Goal: Task Accomplishment & Management: Use online tool/utility

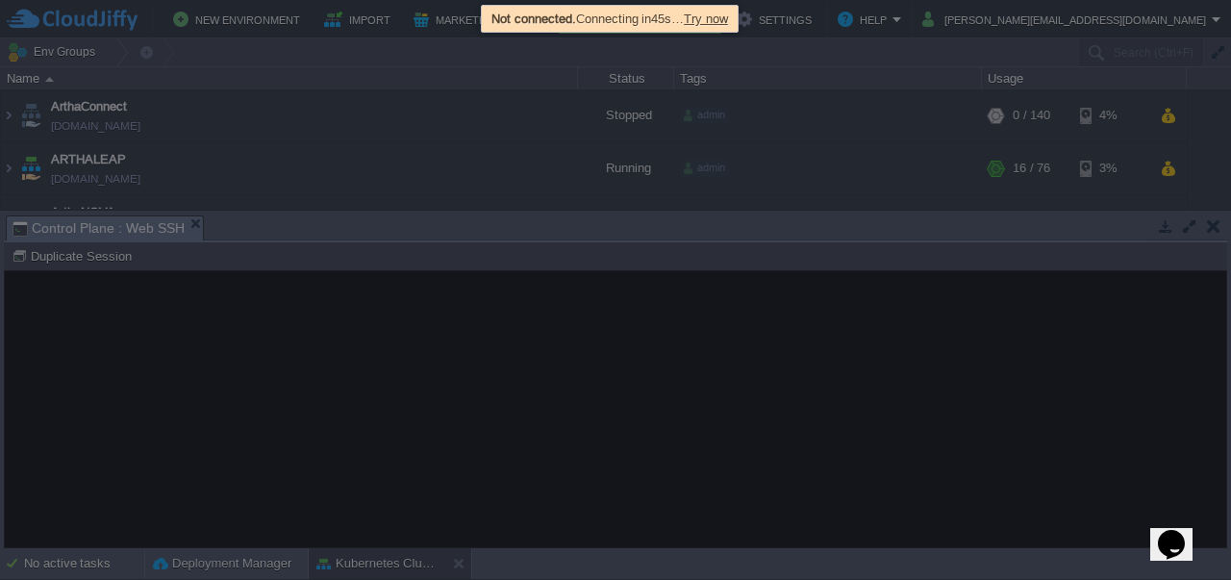
scroll to position [323, 0]
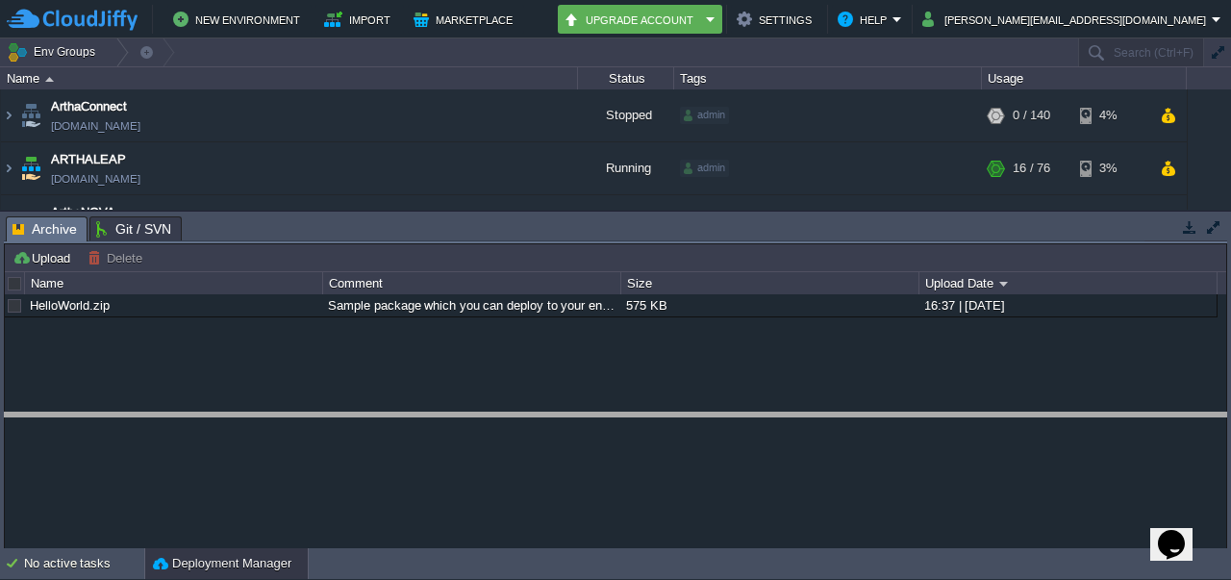
drag, startPoint x: 657, startPoint y: 226, endPoint x: 713, endPoint y: 422, distance: 204.0
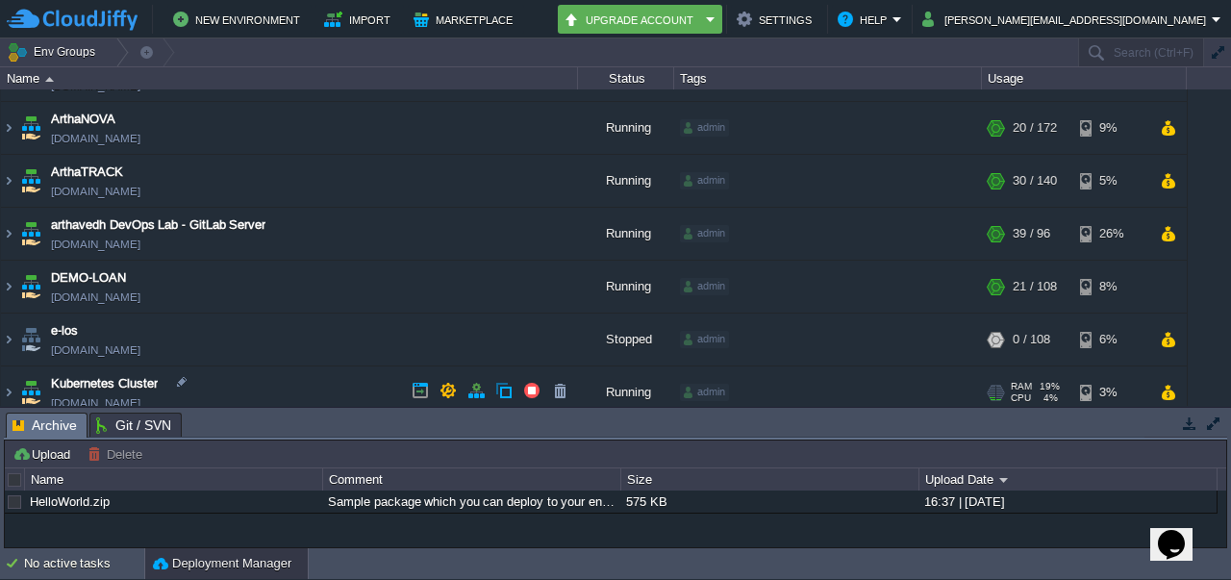
scroll to position [217, 0]
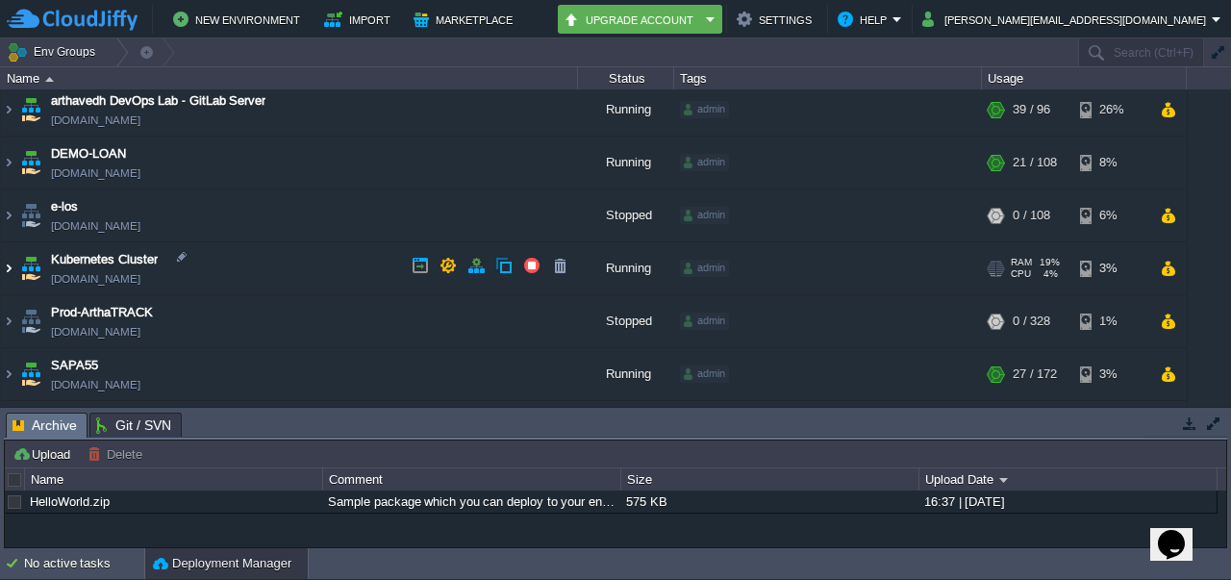
click at [13, 270] on img at bounding box center [8, 268] width 15 height 52
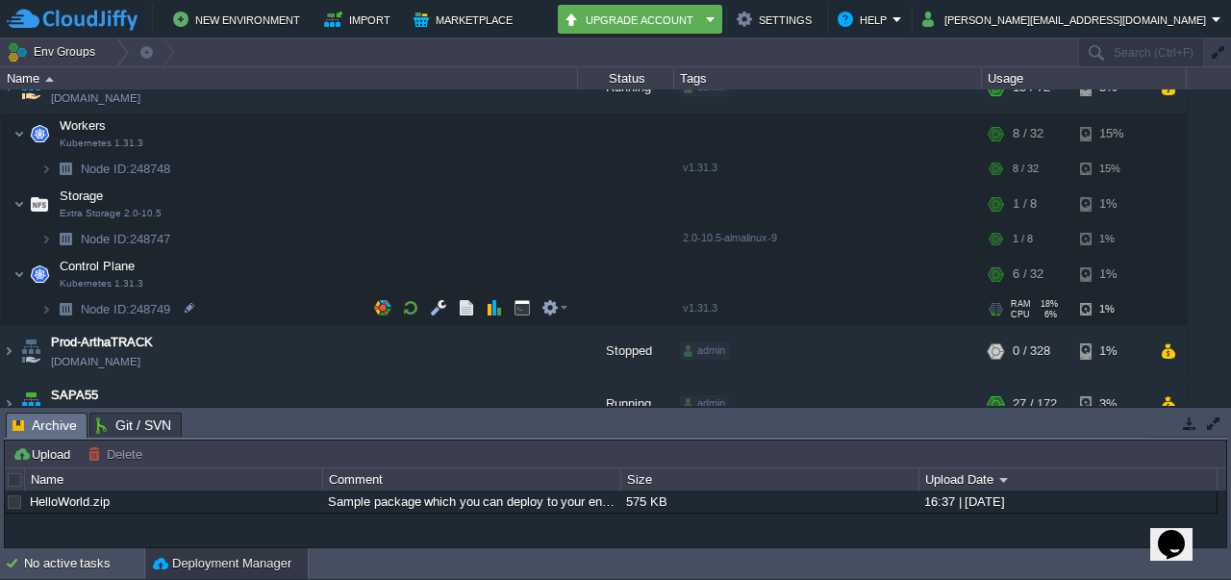
scroll to position [405, 0]
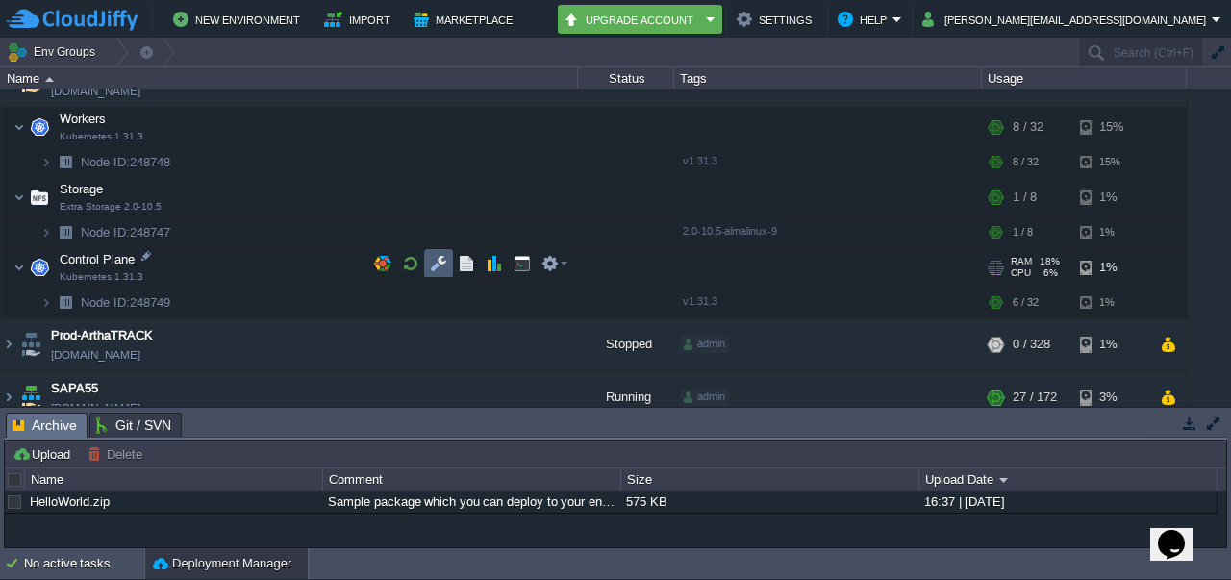
click at [439, 254] on td at bounding box center [438, 263] width 29 height 29
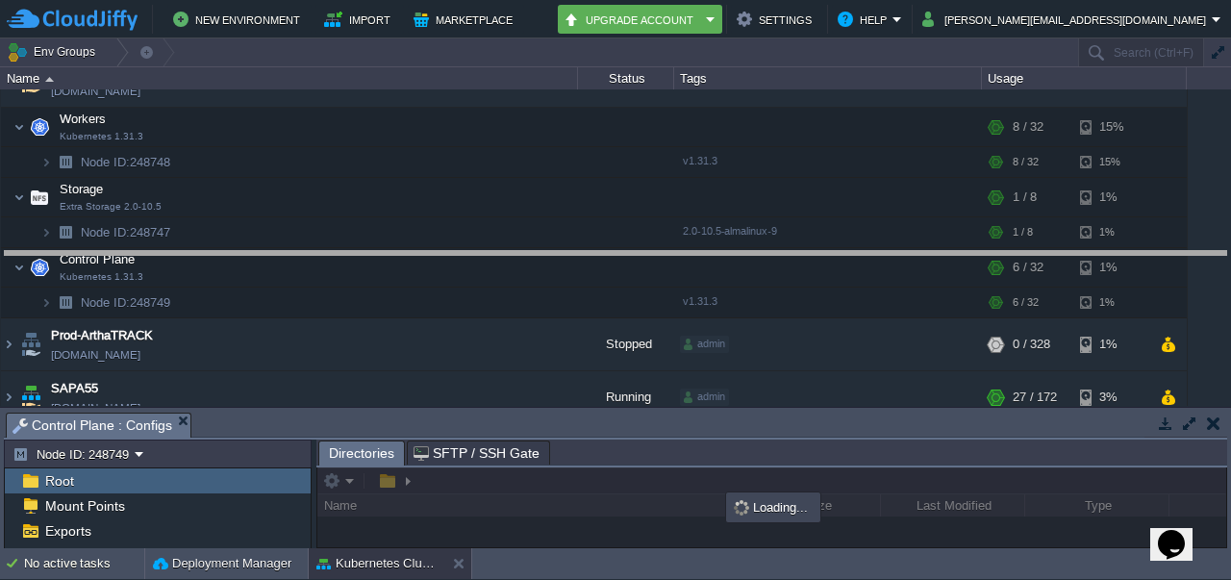
drag, startPoint x: 731, startPoint y: 426, endPoint x: 747, endPoint y: 264, distance: 163.4
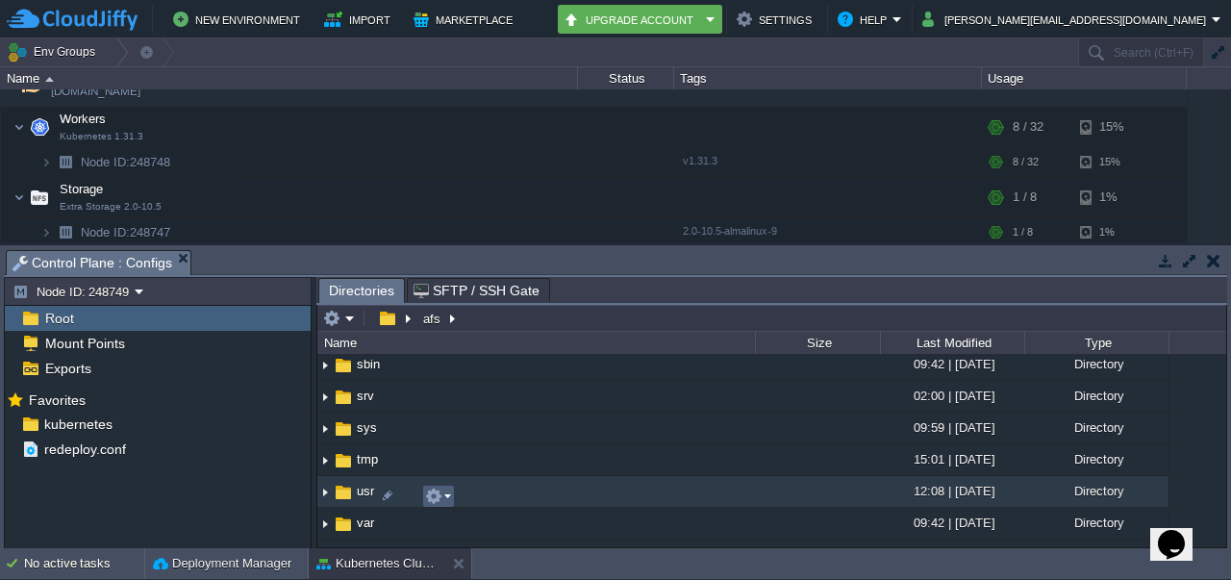
scroll to position [636, 0]
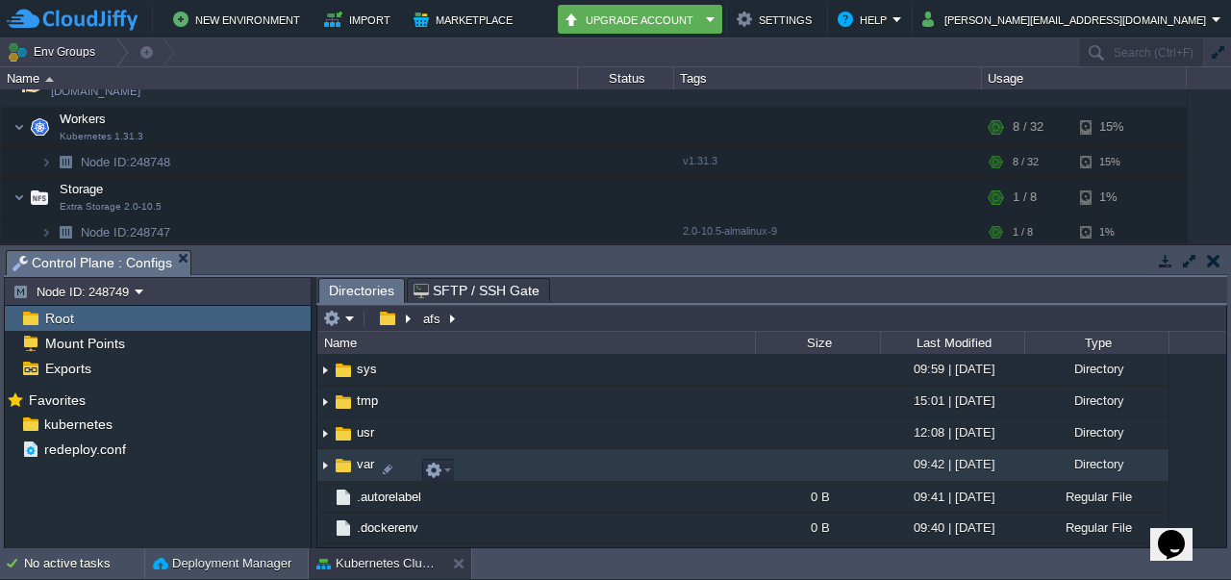
click at [325, 467] on img at bounding box center [324, 466] width 15 height 30
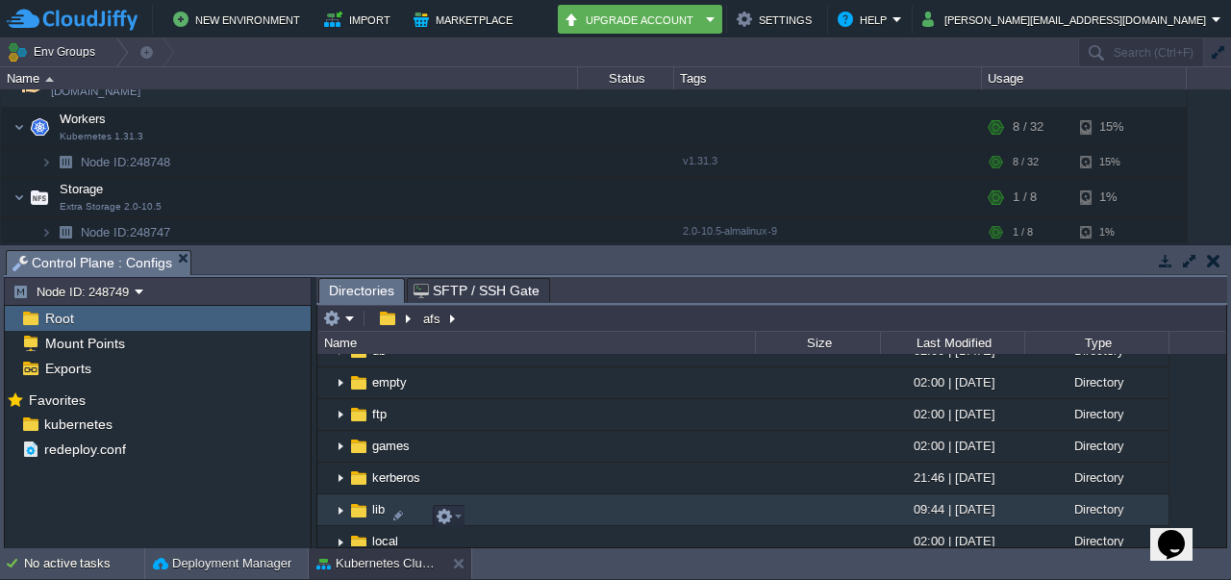
scroll to position [913, 0]
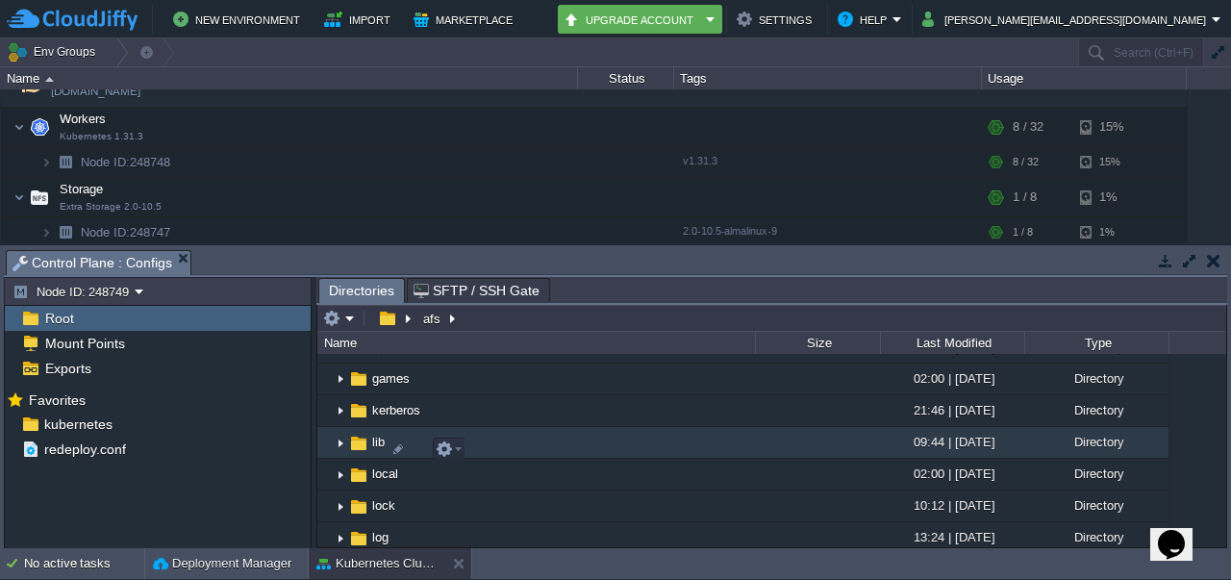
click at [341, 443] on img at bounding box center [340, 443] width 15 height 30
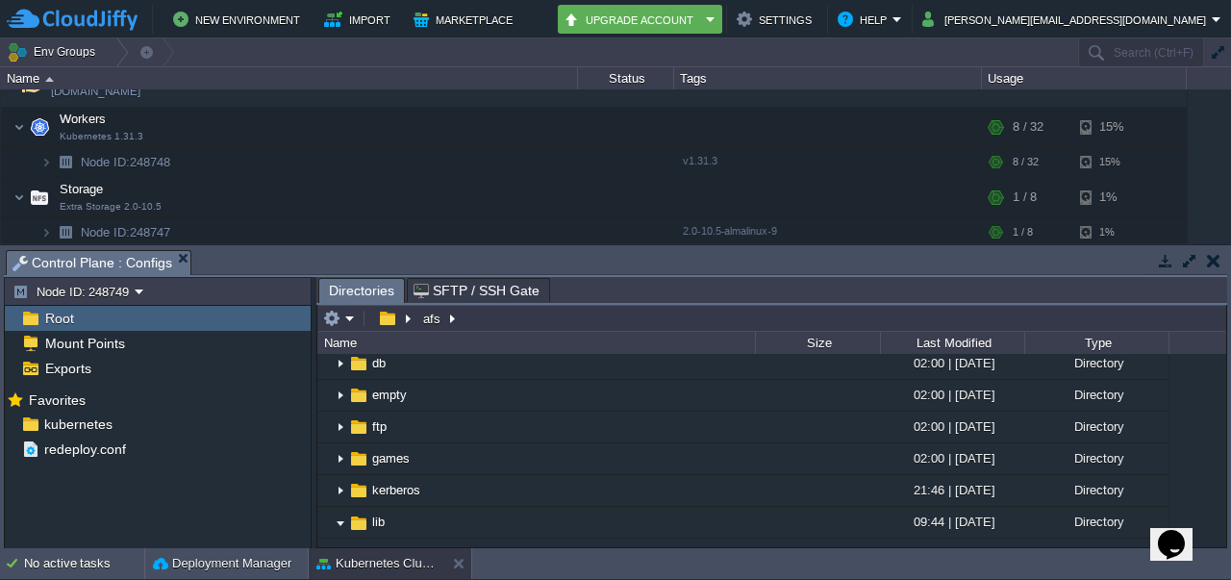
scroll to position [669, 0]
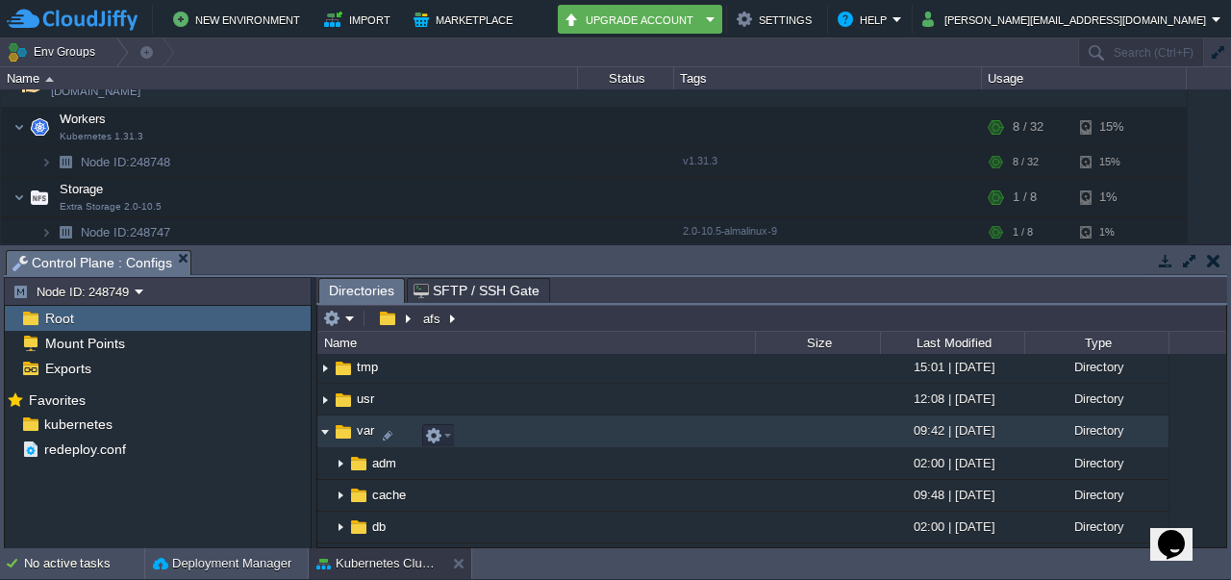
click at [326, 440] on img at bounding box center [324, 432] width 15 height 30
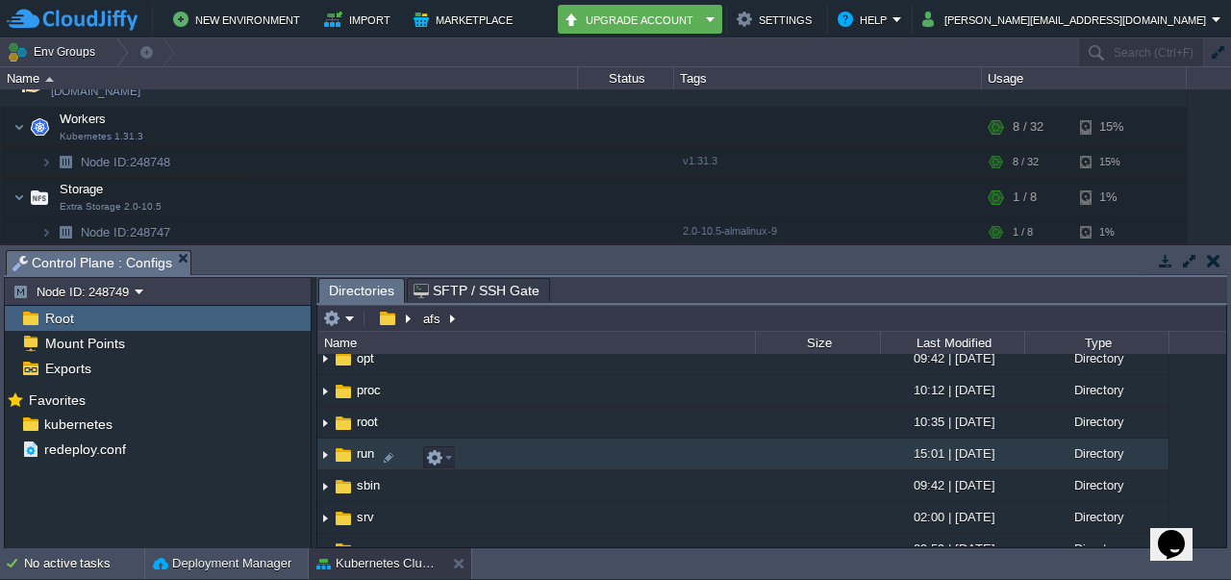
scroll to position [455, 0]
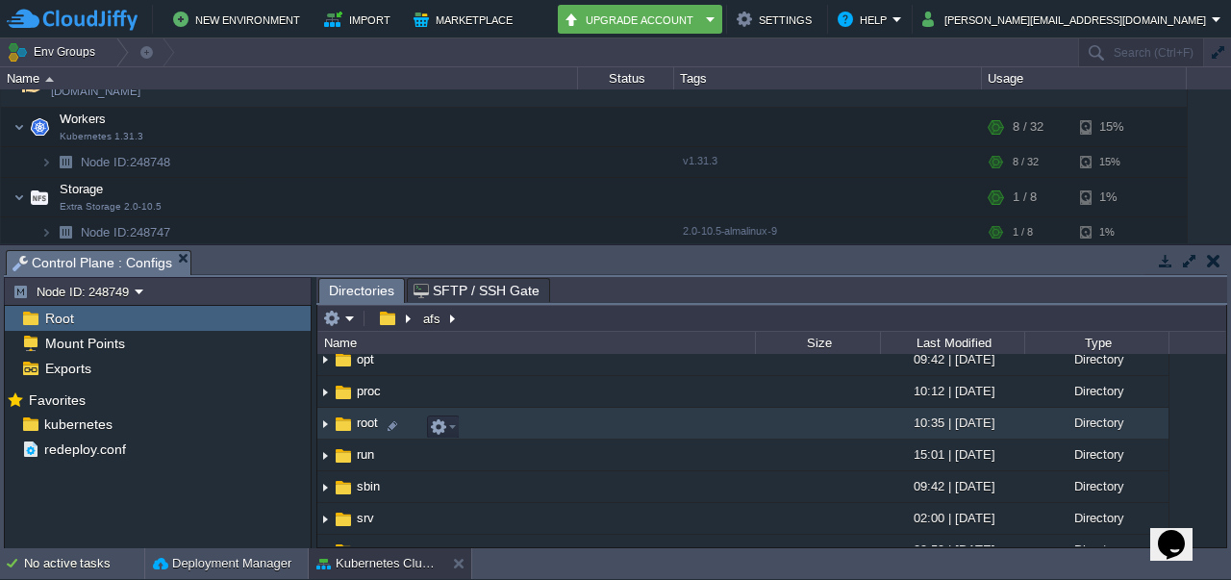
click at [324, 427] on img at bounding box center [324, 424] width 15 height 30
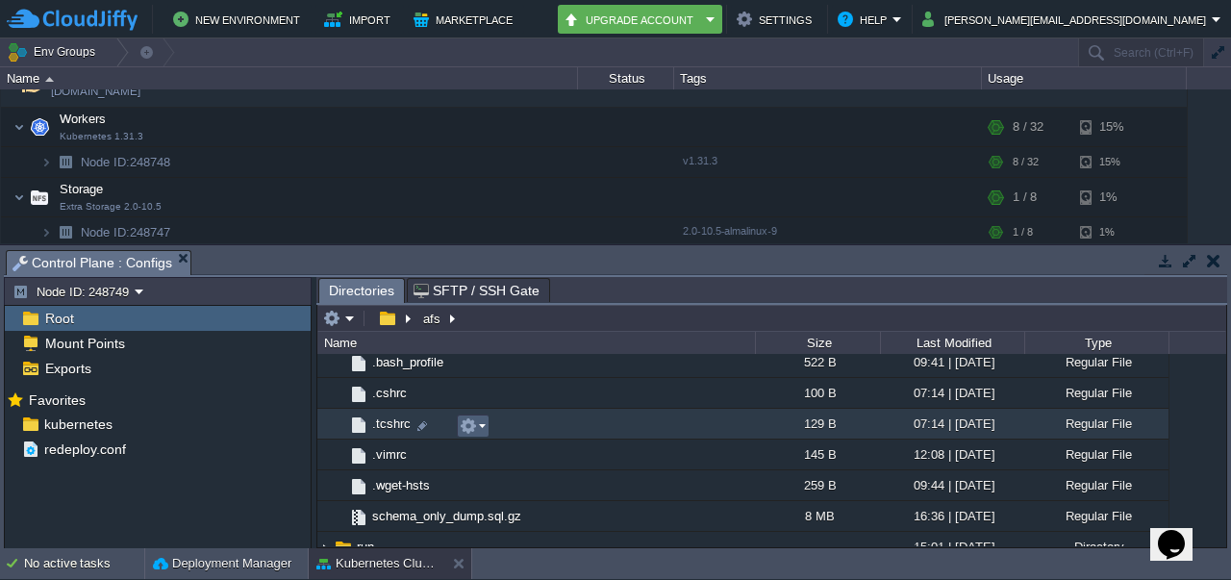
scroll to position [762, 0]
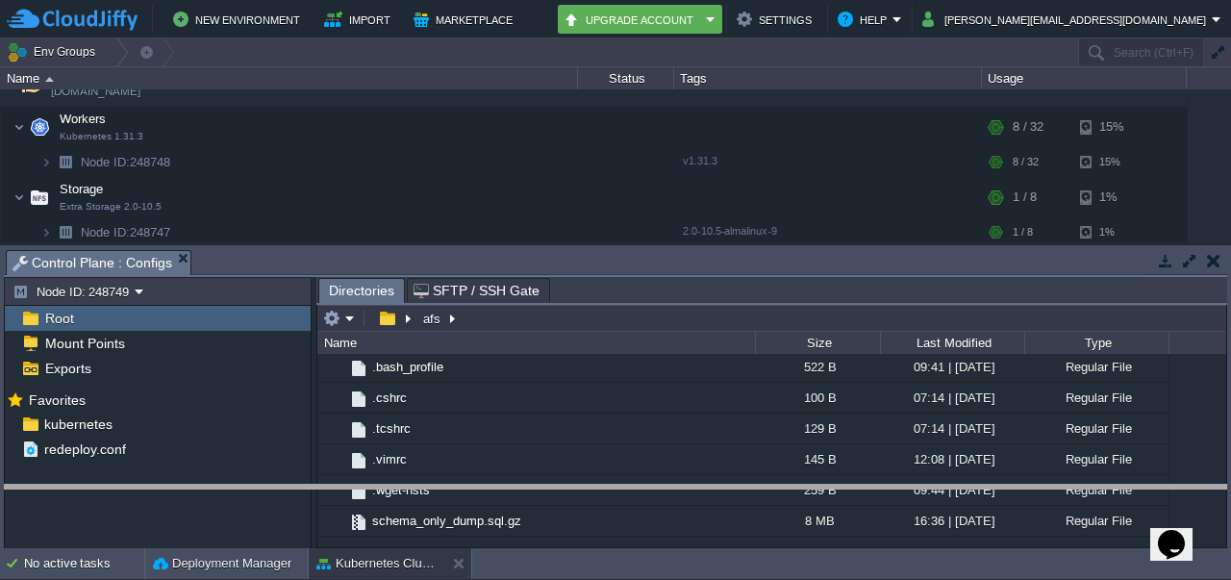
drag, startPoint x: 647, startPoint y: 267, endPoint x: 648, endPoint y: 502, distance: 234.7
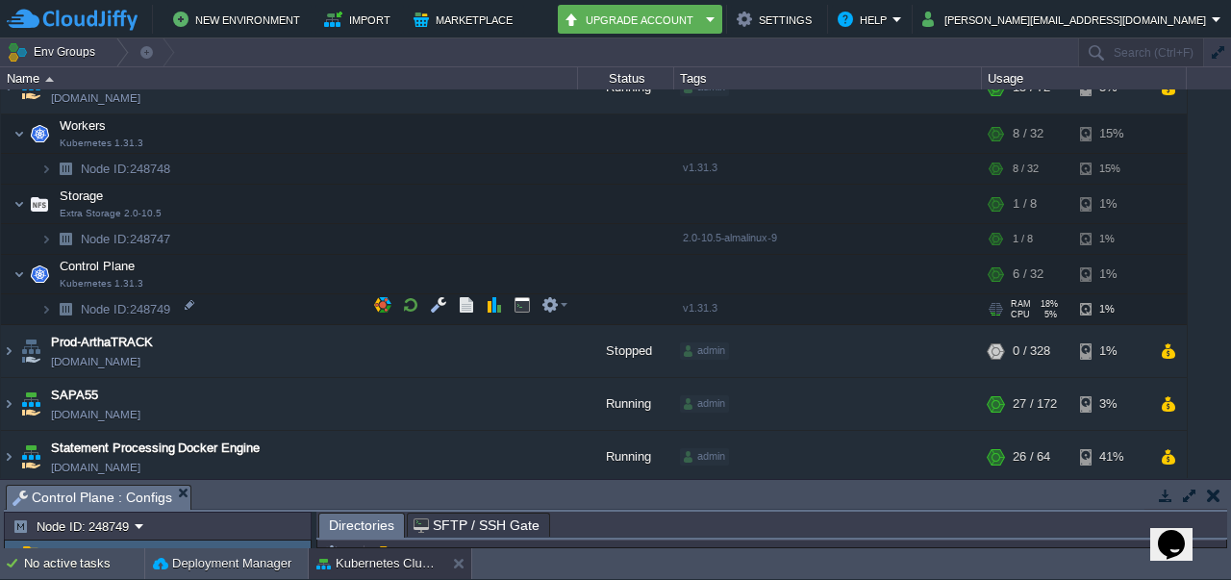
click at [273, 307] on td "Node ID: 248749" at bounding box center [289, 309] width 577 height 31
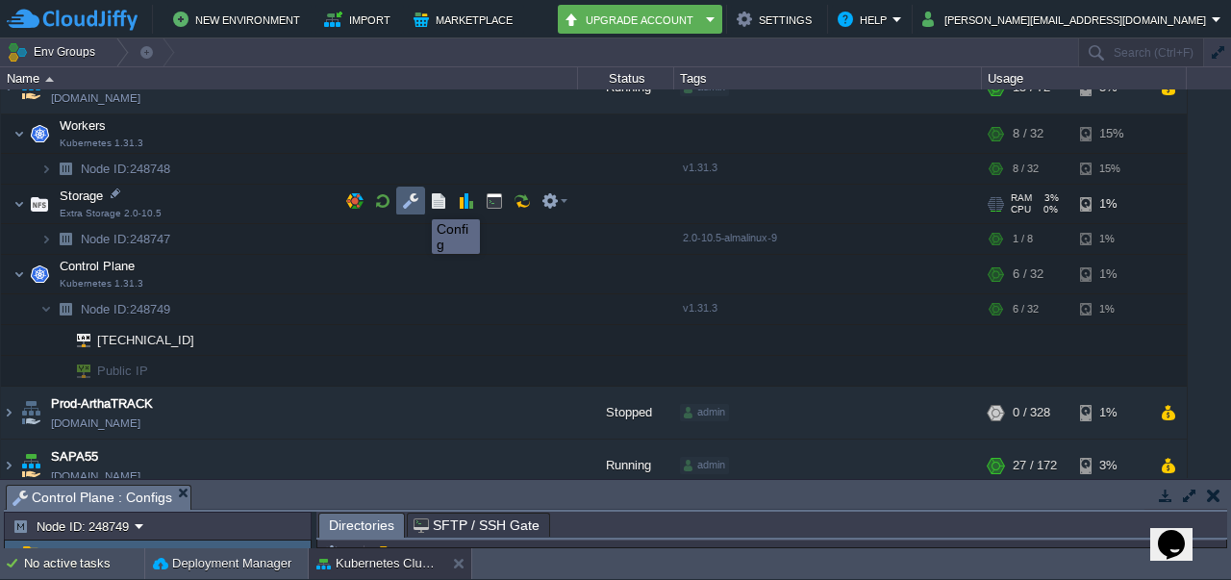
click at [417, 202] on button "button" at bounding box center [410, 200] width 17 height 17
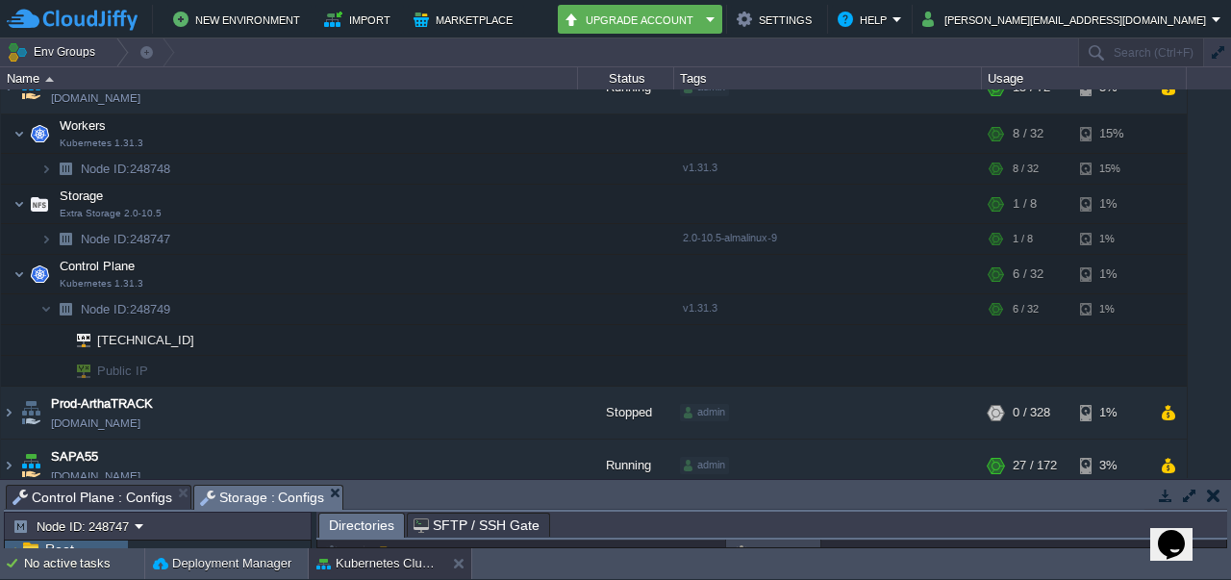
scroll to position [19, 0]
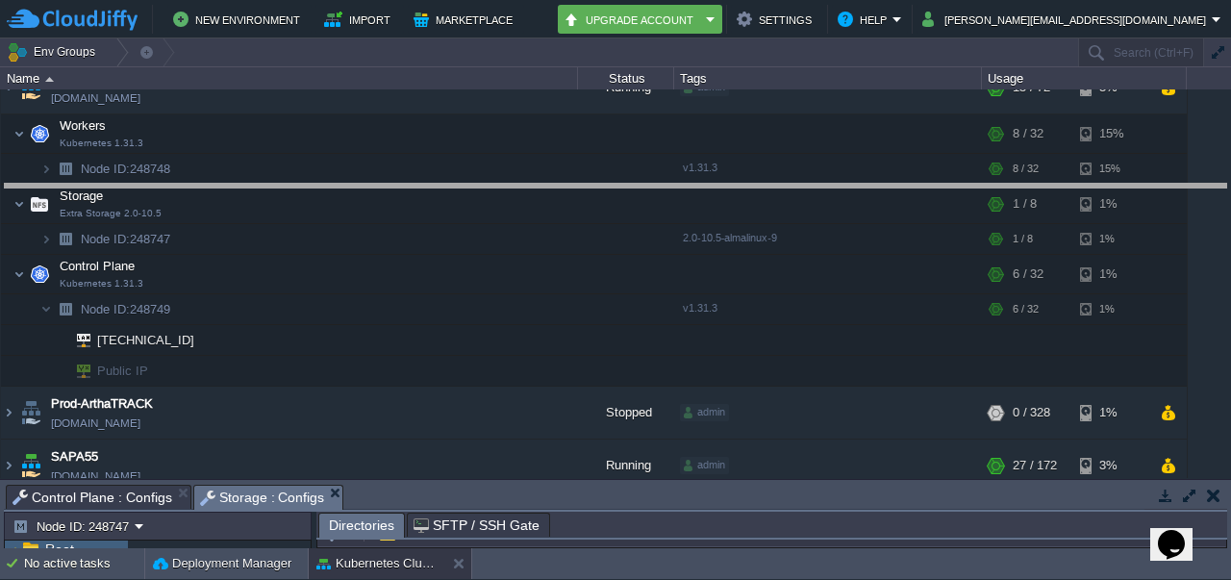
drag, startPoint x: 468, startPoint y: 491, endPoint x: 417, endPoint y: 193, distance: 302.5
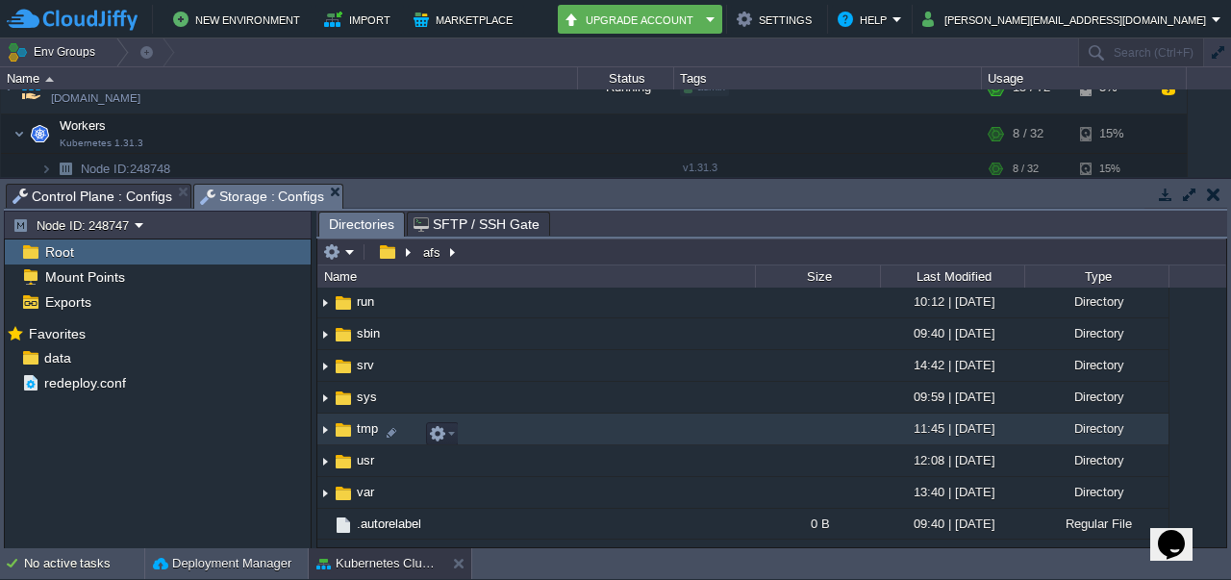
scroll to position [498, 0]
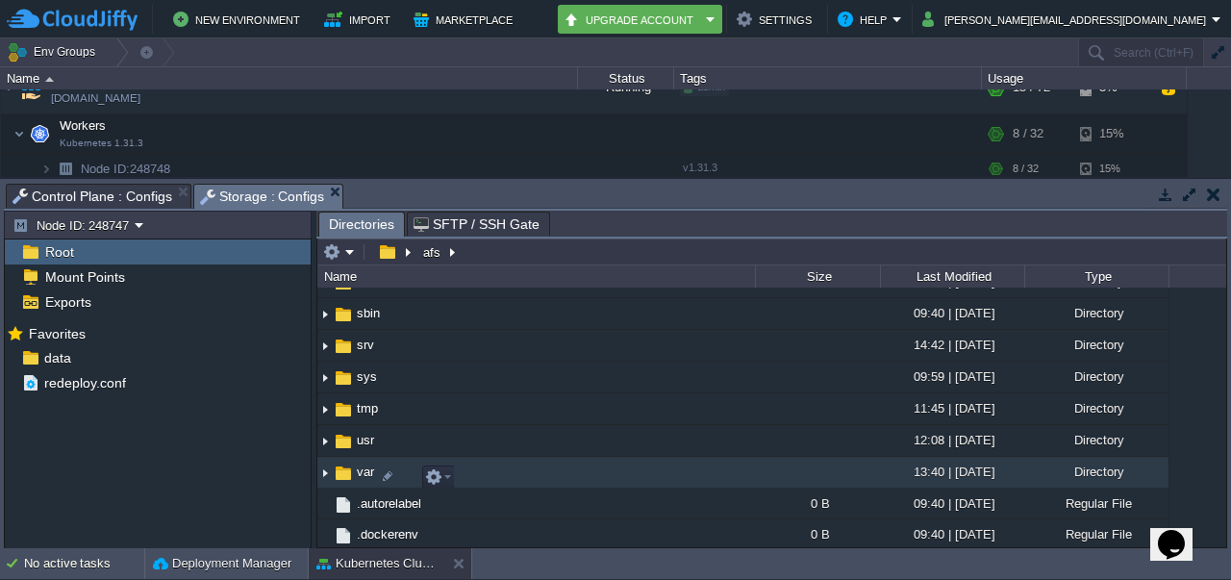
click at [324, 477] on img at bounding box center [324, 473] width 15 height 30
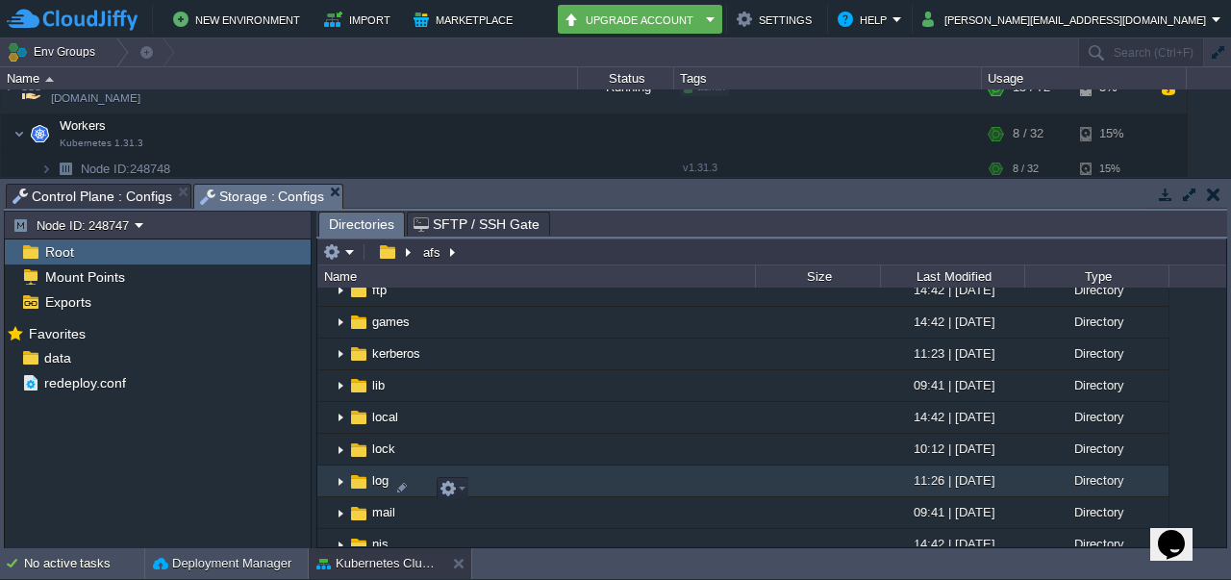
scroll to position [841, 0]
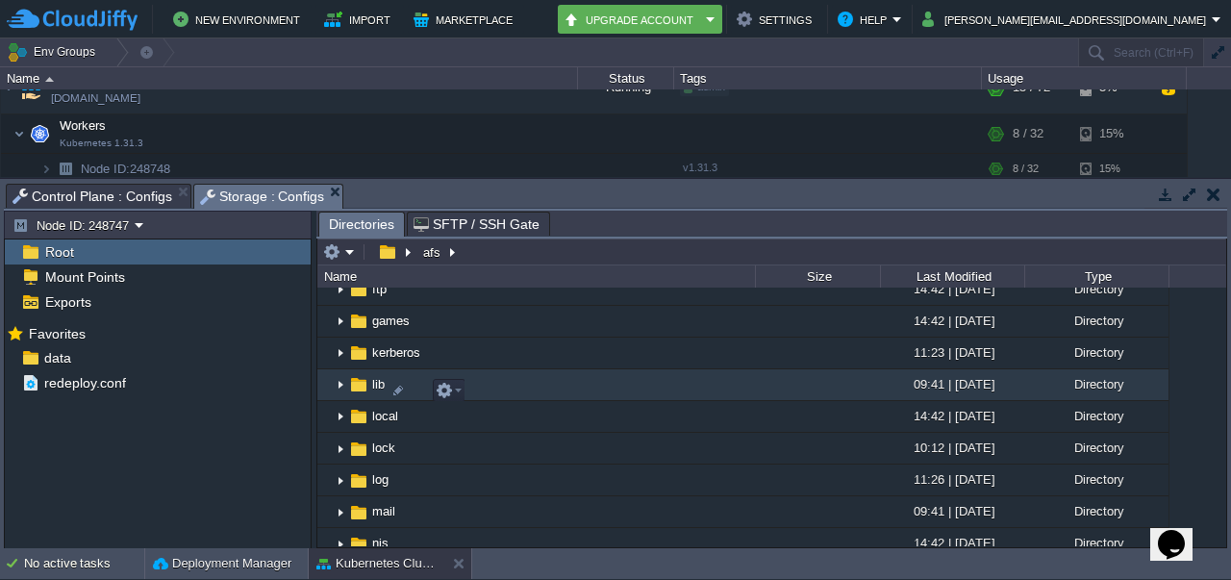
click at [343, 386] on img at bounding box center [340, 385] width 15 height 30
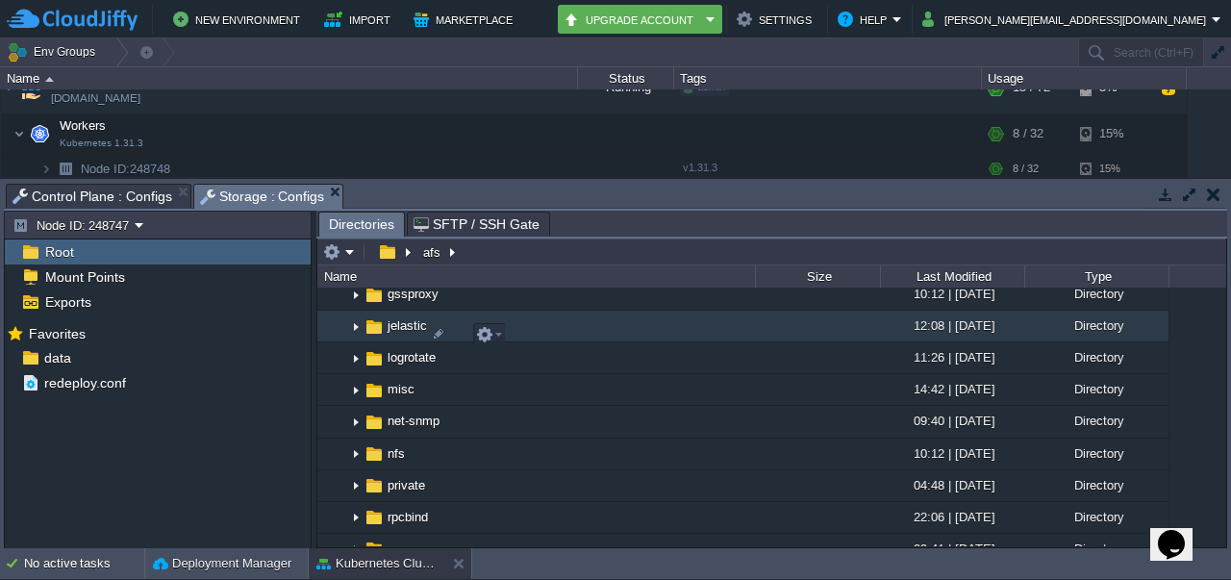
scroll to position [1121, 0]
click at [358, 333] on img at bounding box center [355, 328] width 15 height 30
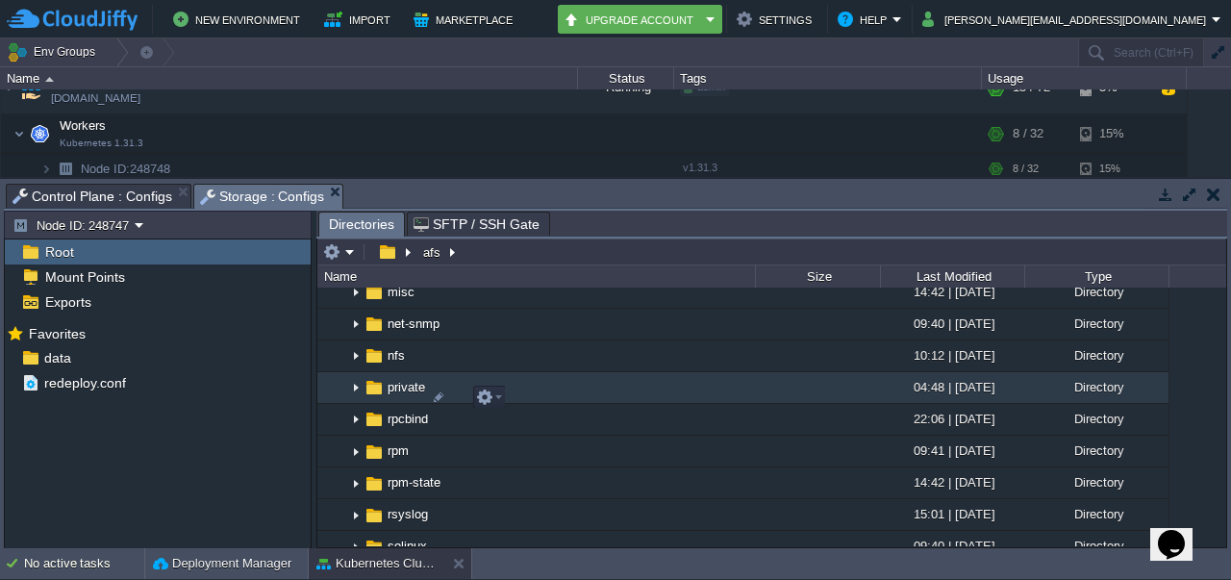
scroll to position [1348, 0]
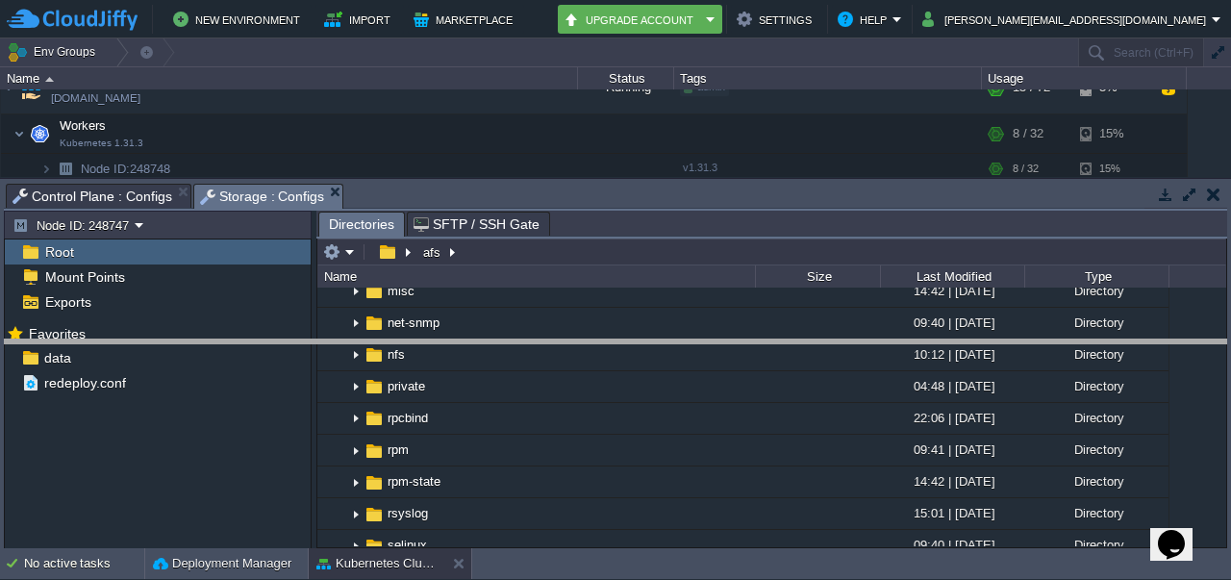
drag, startPoint x: 518, startPoint y: 191, endPoint x: 525, endPoint y: 357, distance: 165.6
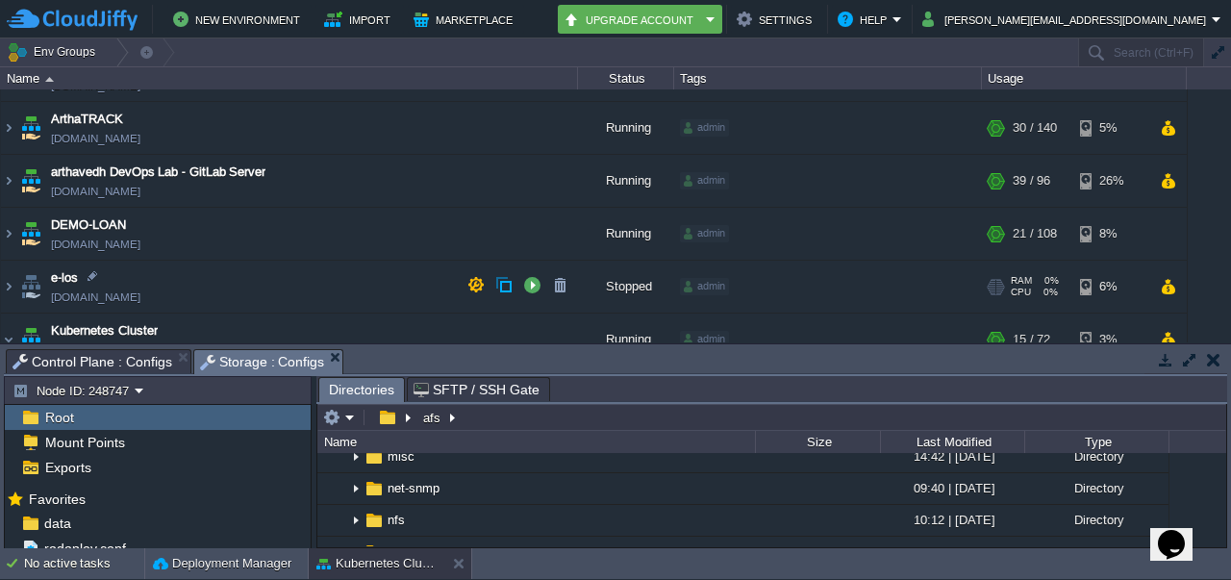
scroll to position [219, 0]
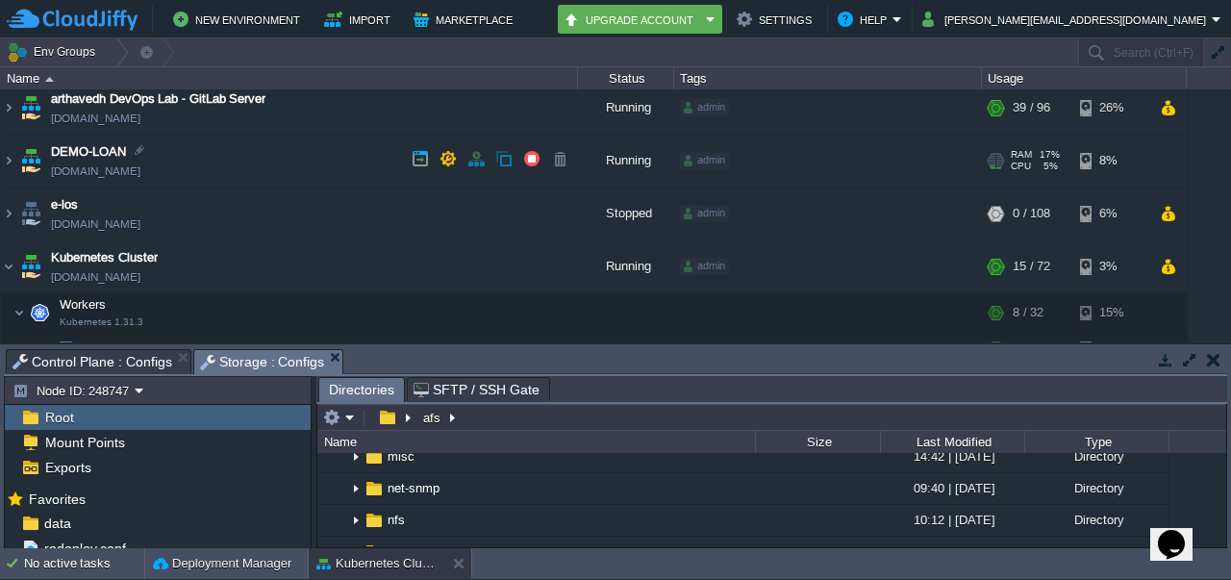
click at [94, 170] on link "[DOMAIN_NAME]" at bounding box center [95, 171] width 89 height 19
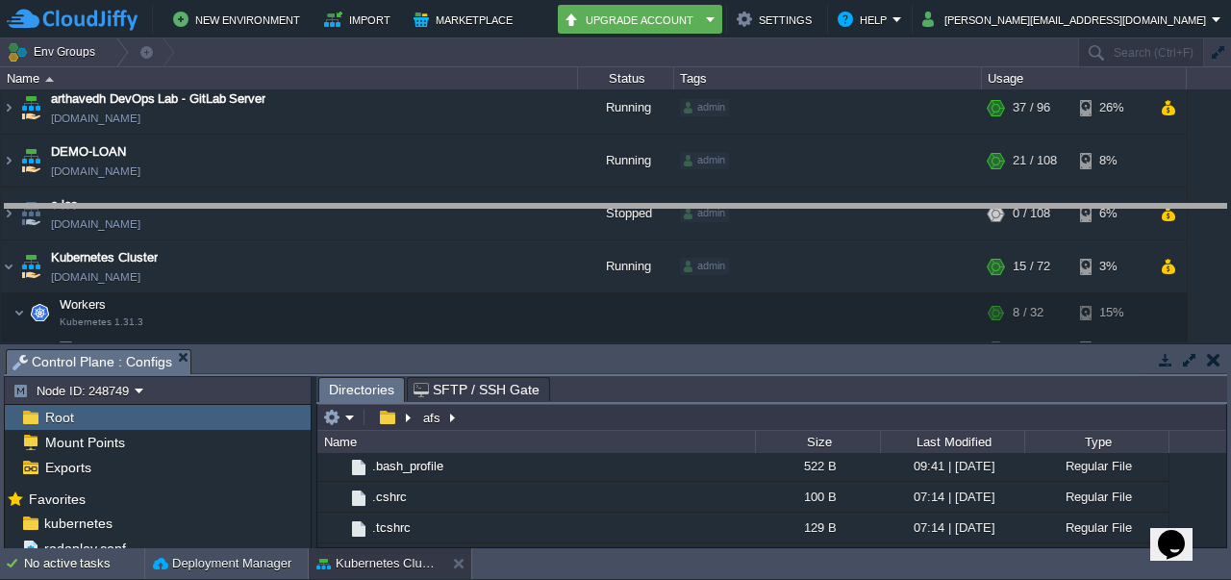
drag, startPoint x: 487, startPoint y: 355, endPoint x: 483, endPoint y: 184, distance: 171.2
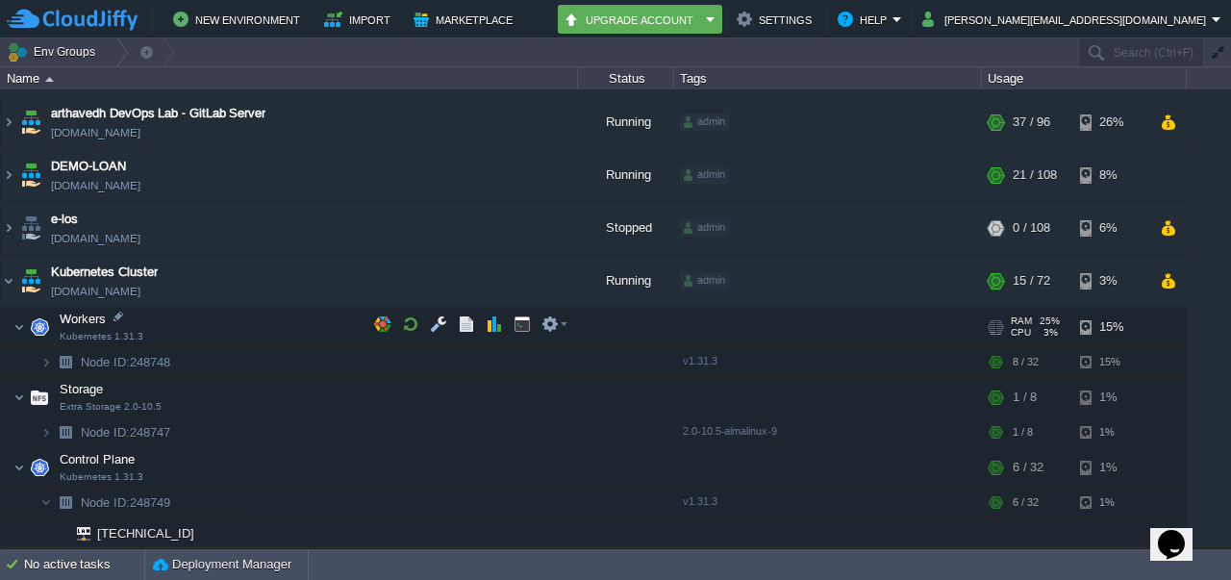
scroll to position [333, 0]
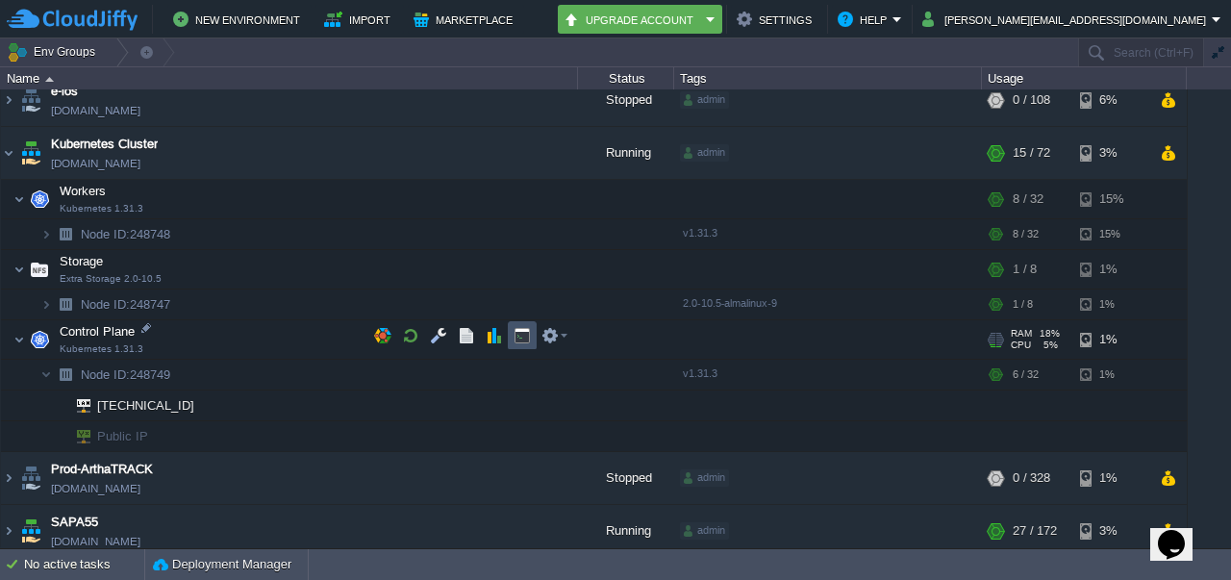
click at [522, 329] on button "button" at bounding box center [522, 335] width 17 height 17
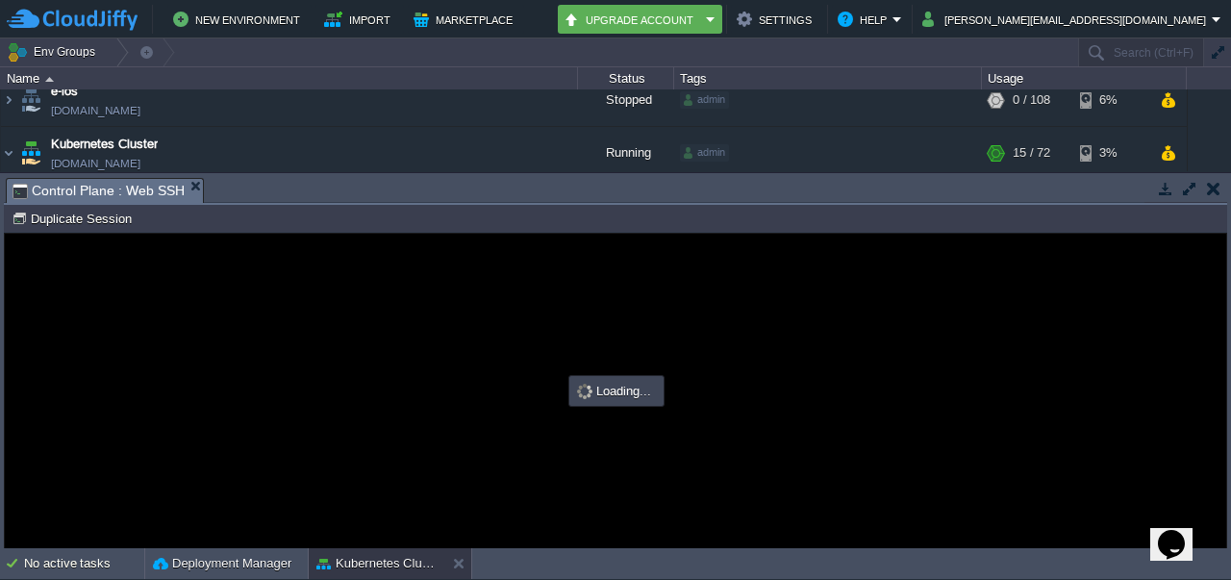
scroll to position [0, 0]
type input "#000000"
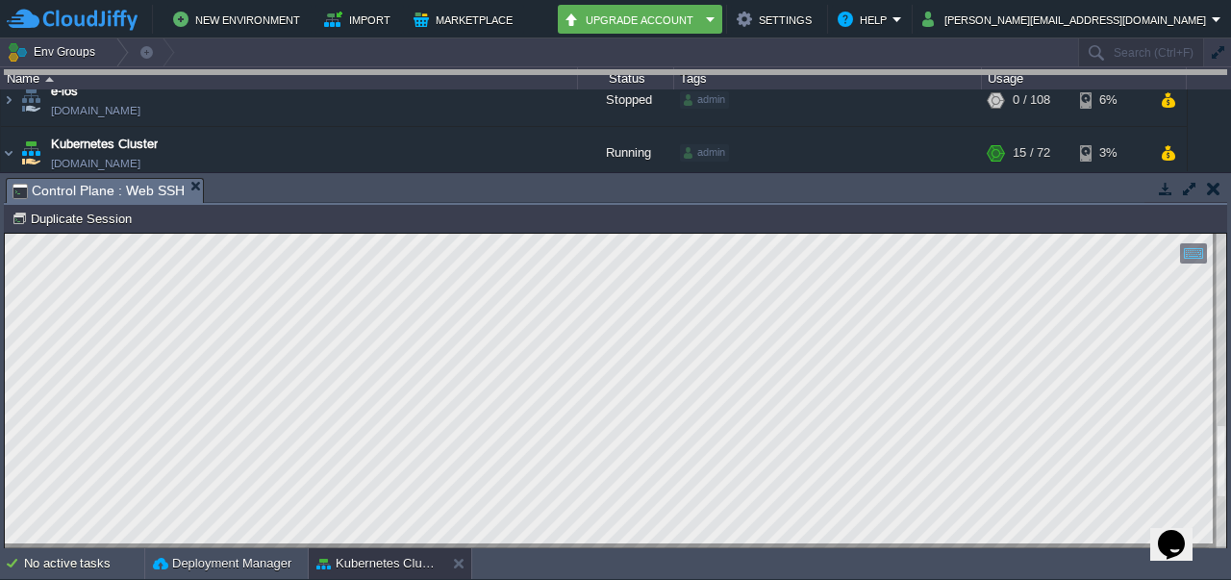
drag, startPoint x: 665, startPoint y: 193, endPoint x: 682, endPoint y: -60, distance: 253.6
click at [682, 0] on html "New Environment Import Marketplace Bonus ₹0.00 Upgrade Account Settings Help [P…" at bounding box center [615, 290] width 1231 height 580
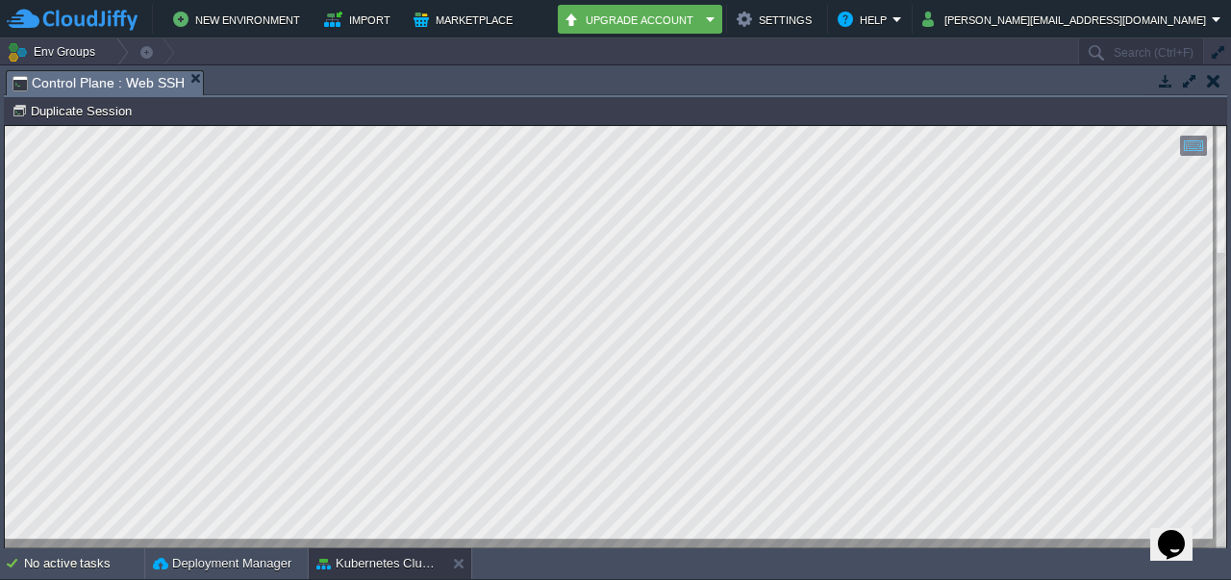
click at [213, 546] on div at bounding box center [616, 337] width 1222 height 422
click at [133, 126] on html "Copy: Ctrl + Shift + C Paste: Ctrl + V Settings: Ctrl + Shift + Alt 0" at bounding box center [616, 126] width 1222 height 0
click at [247, 126] on html "Copy: Ctrl + Shift + C Paste: Ctrl + V Settings: Ctrl + Shift + Alt 0" at bounding box center [616, 126] width 1222 height 0
